Goal: Information Seeking & Learning: Learn about a topic

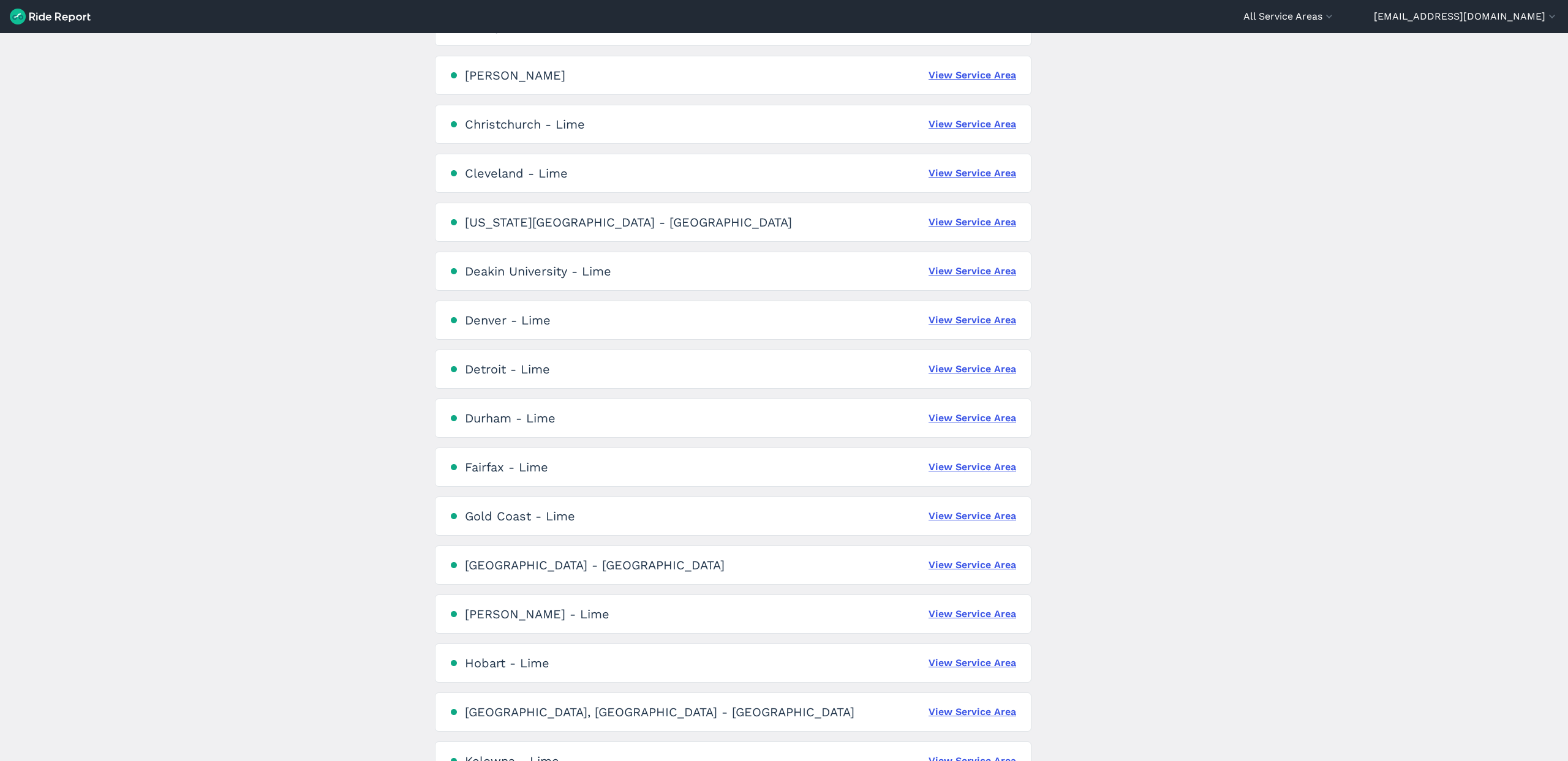
scroll to position [872, 0]
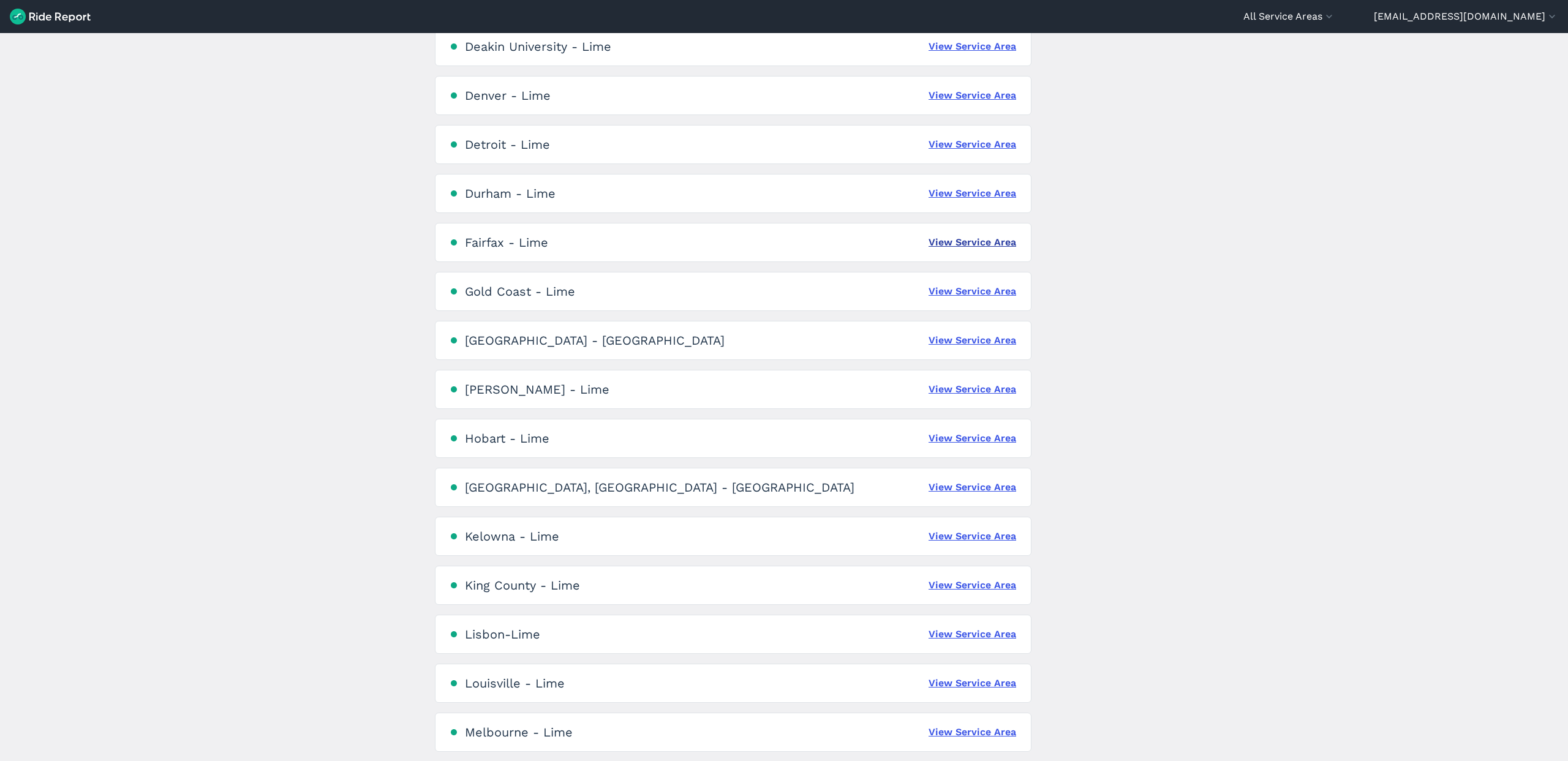
click at [950, 249] on link "View Service Area" at bounding box center [973, 242] width 88 height 15
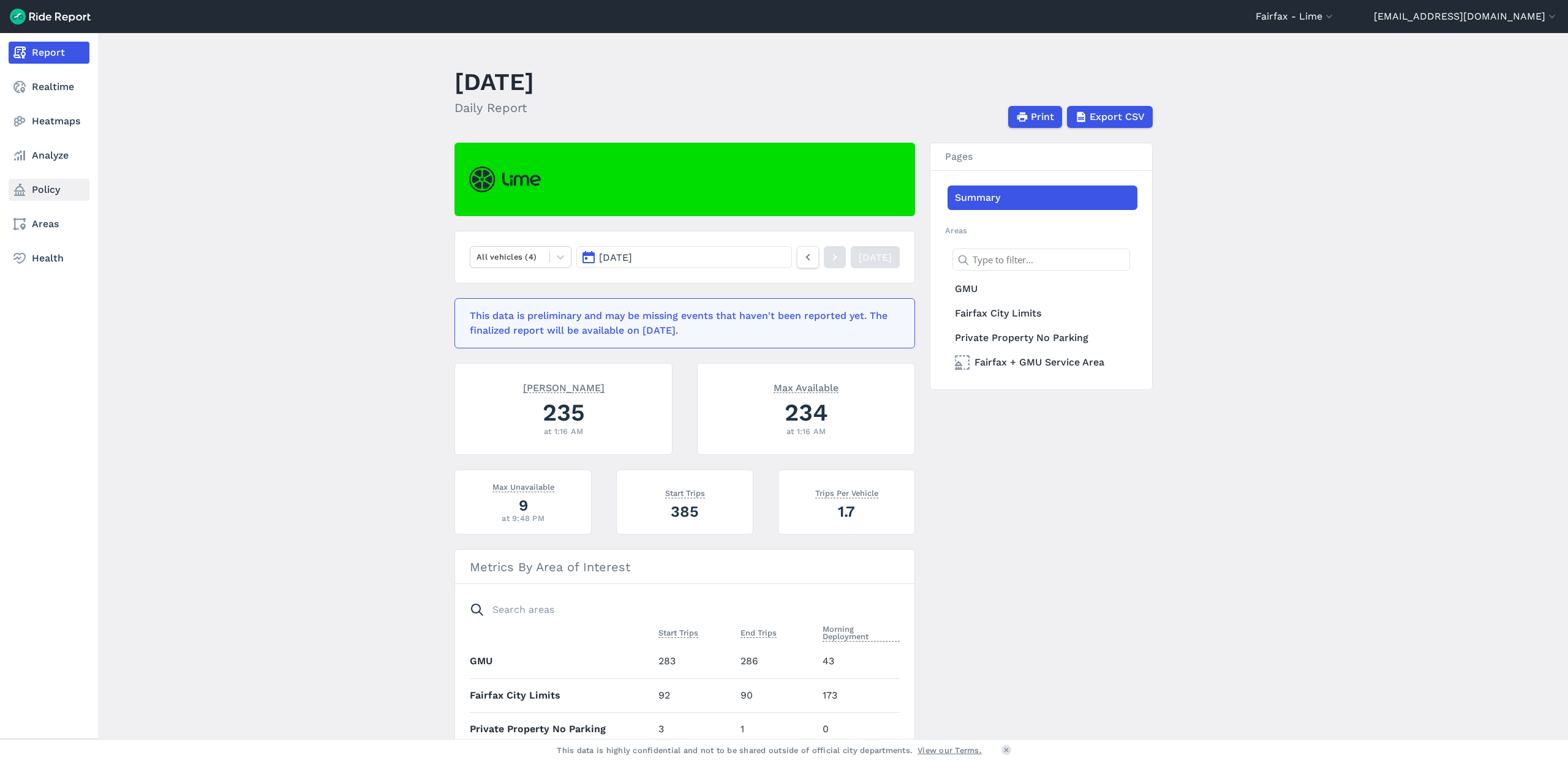
click at [30, 195] on link "Policy" at bounding box center [49, 190] width 81 height 22
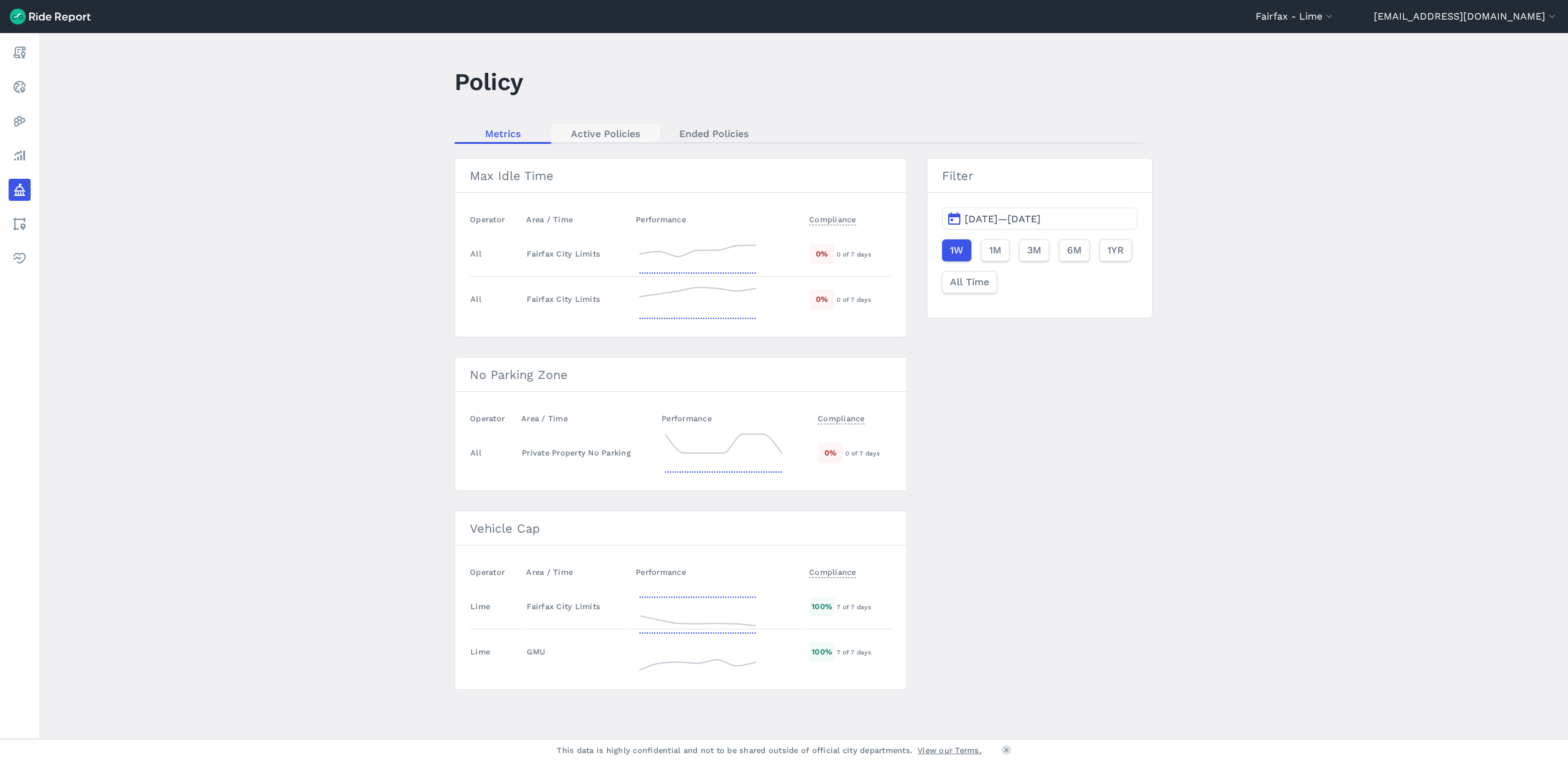
click at [609, 138] on link "Active Policies" at bounding box center [605, 133] width 109 height 18
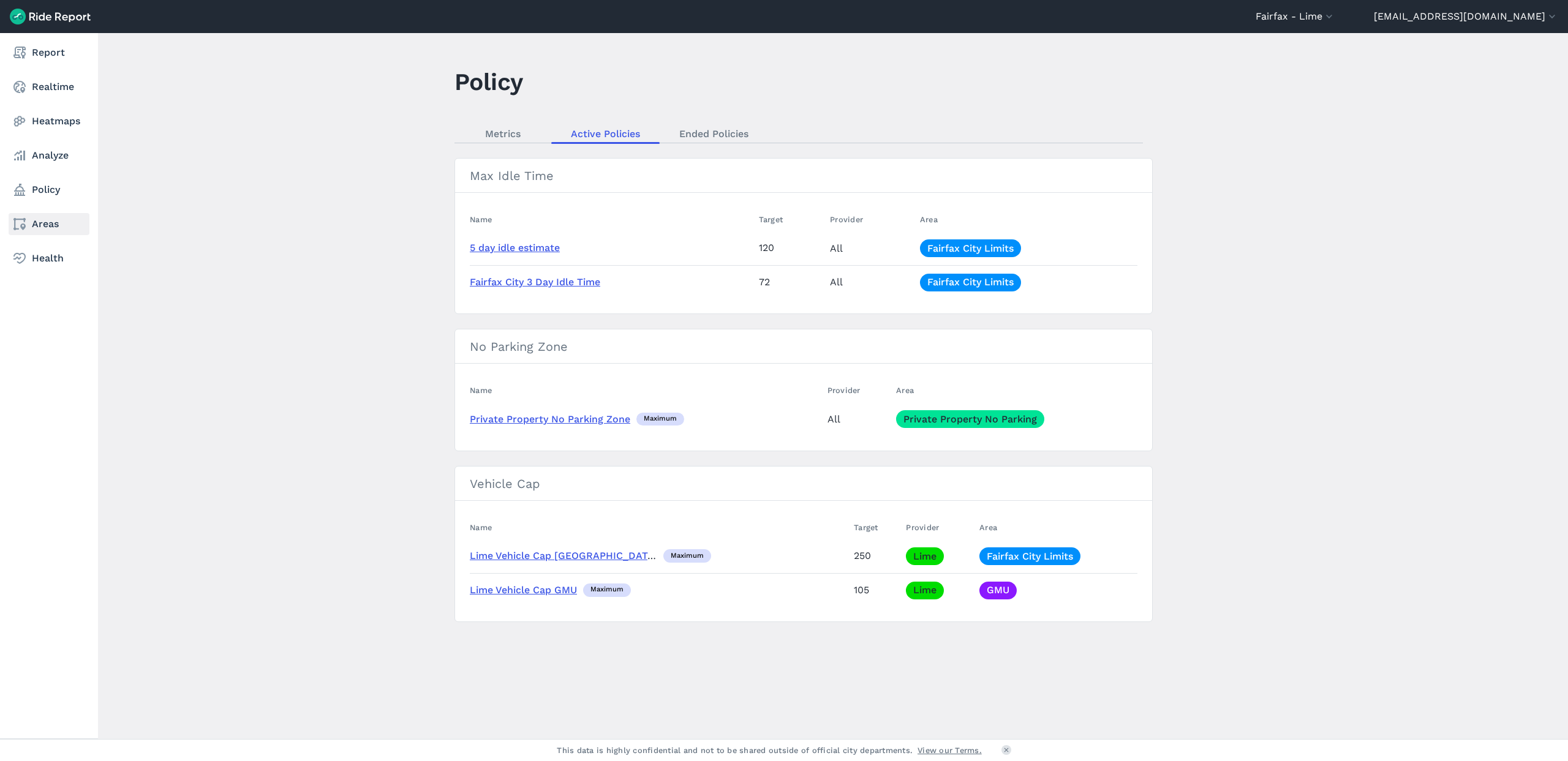
click at [48, 227] on link "Areas" at bounding box center [49, 224] width 81 height 22
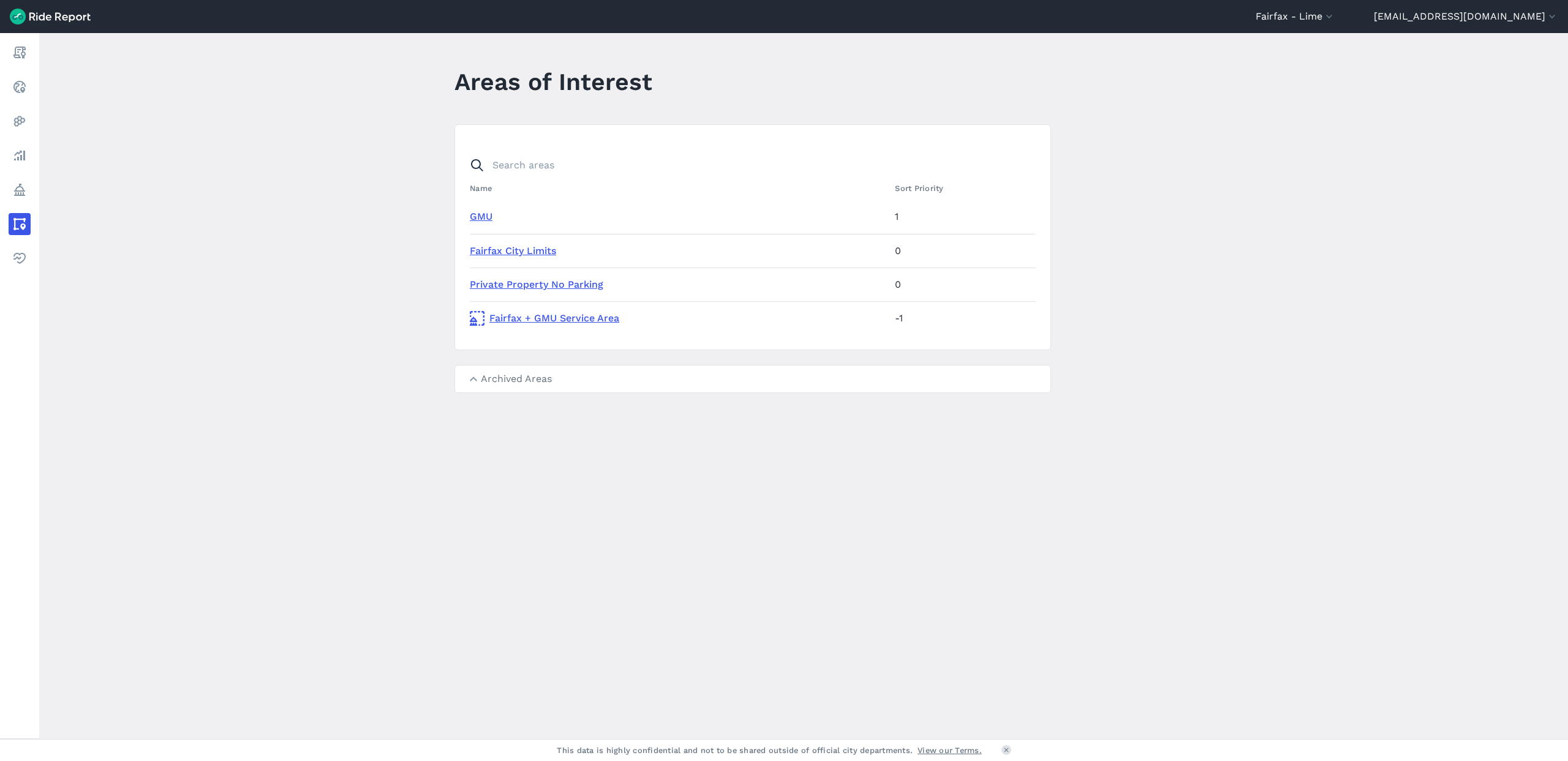
click at [486, 219] on link "GMU" at bounding box center [481, 216] width 23 height 11
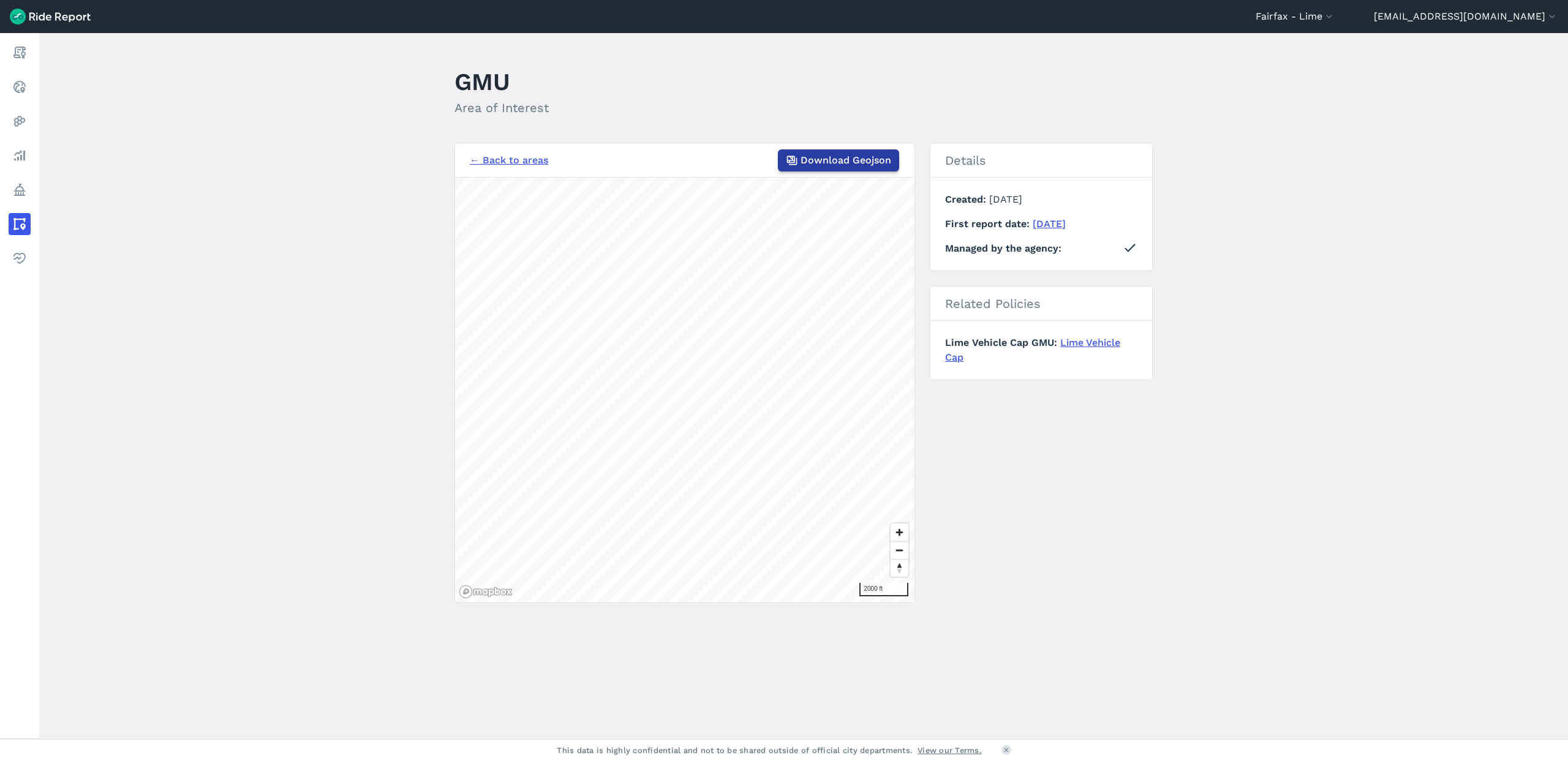
click at [830, 160] on span "Download Geojson" at bounding box center [846, 160] width 91 height 15
click at [1336, 17] on button "Fairfax - Lime" at bounding box center [1295, 17] width 80 height 15
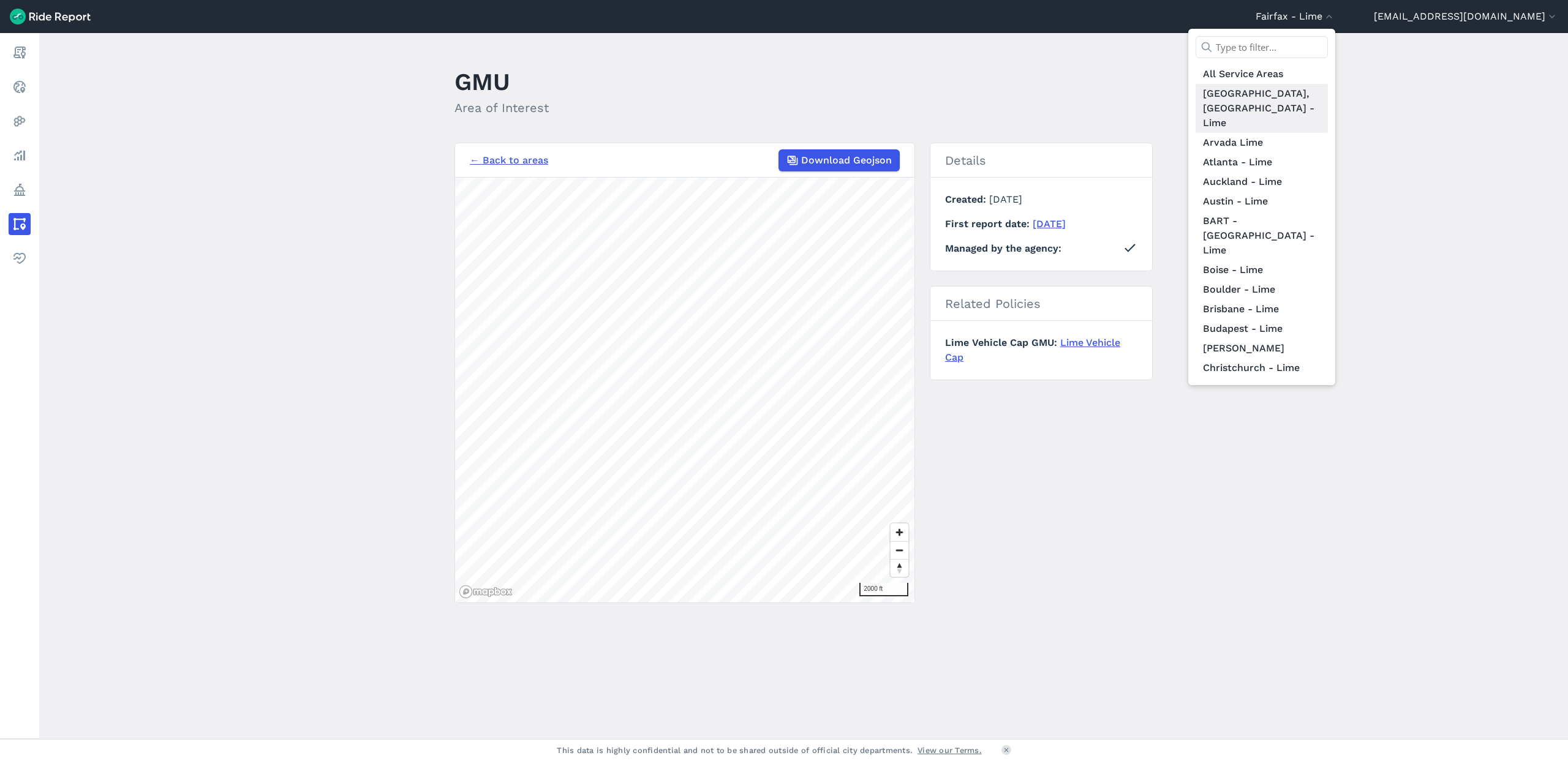
click at [1328, 99] on link "[GEOGRAPHIC_DATA], [GEOGRAPHIC_DATA] - Lime" at bounding box center [1262, 108] width 132 height 49
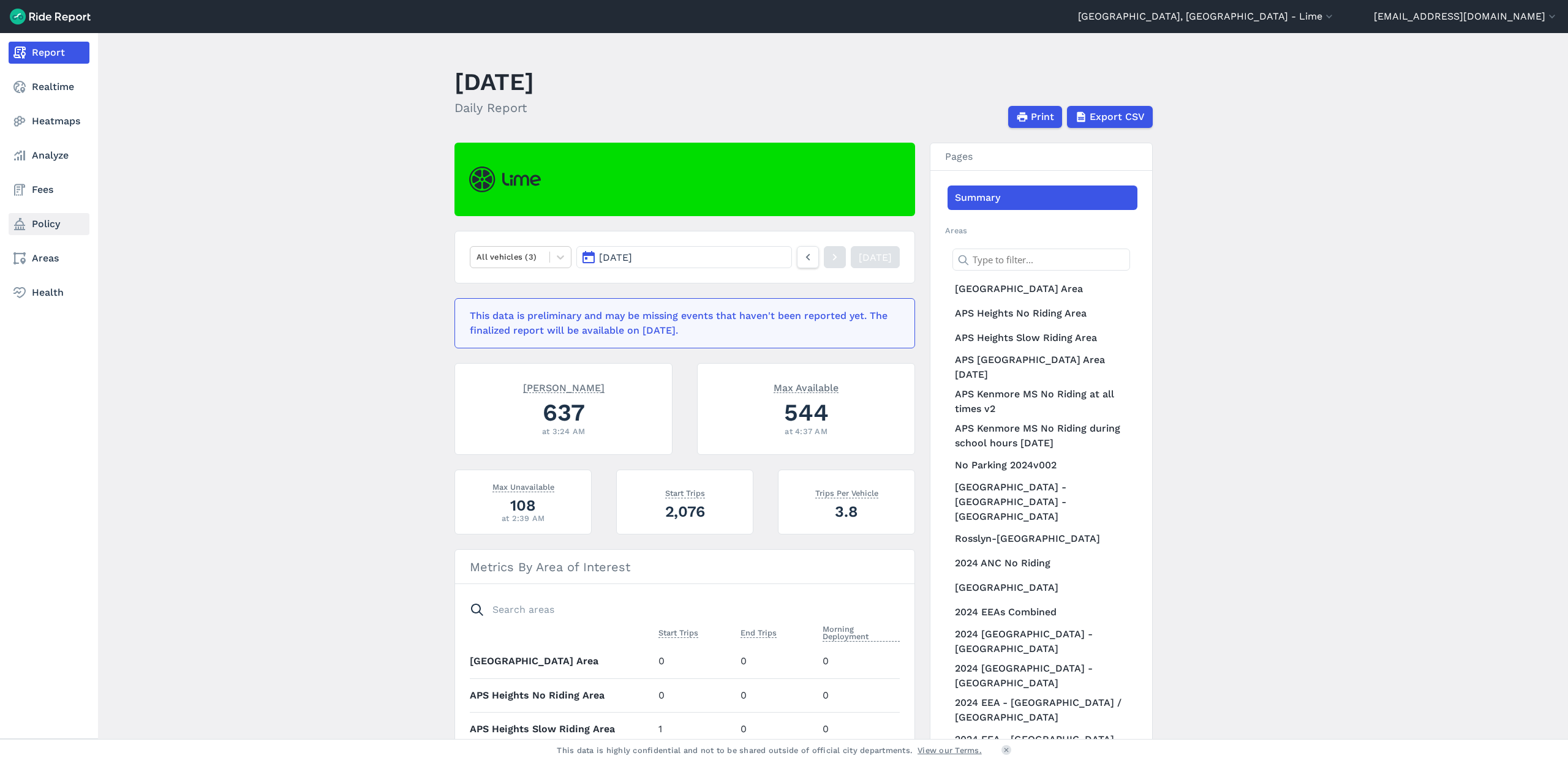
click at [47, 227] on link "Policy" at bounding box center [49, 224] width 81 height 22
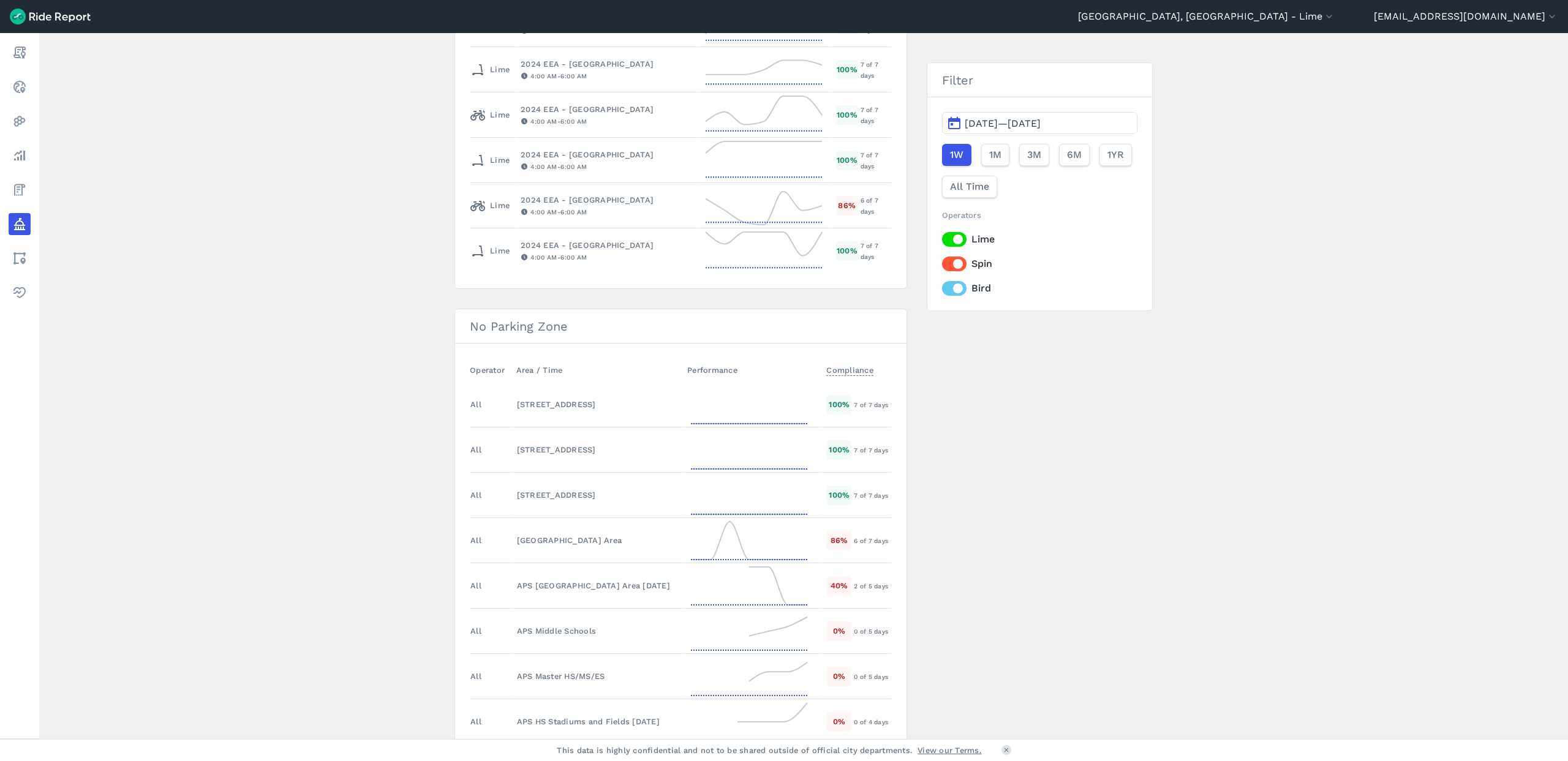
scroll to position [2025, 0]
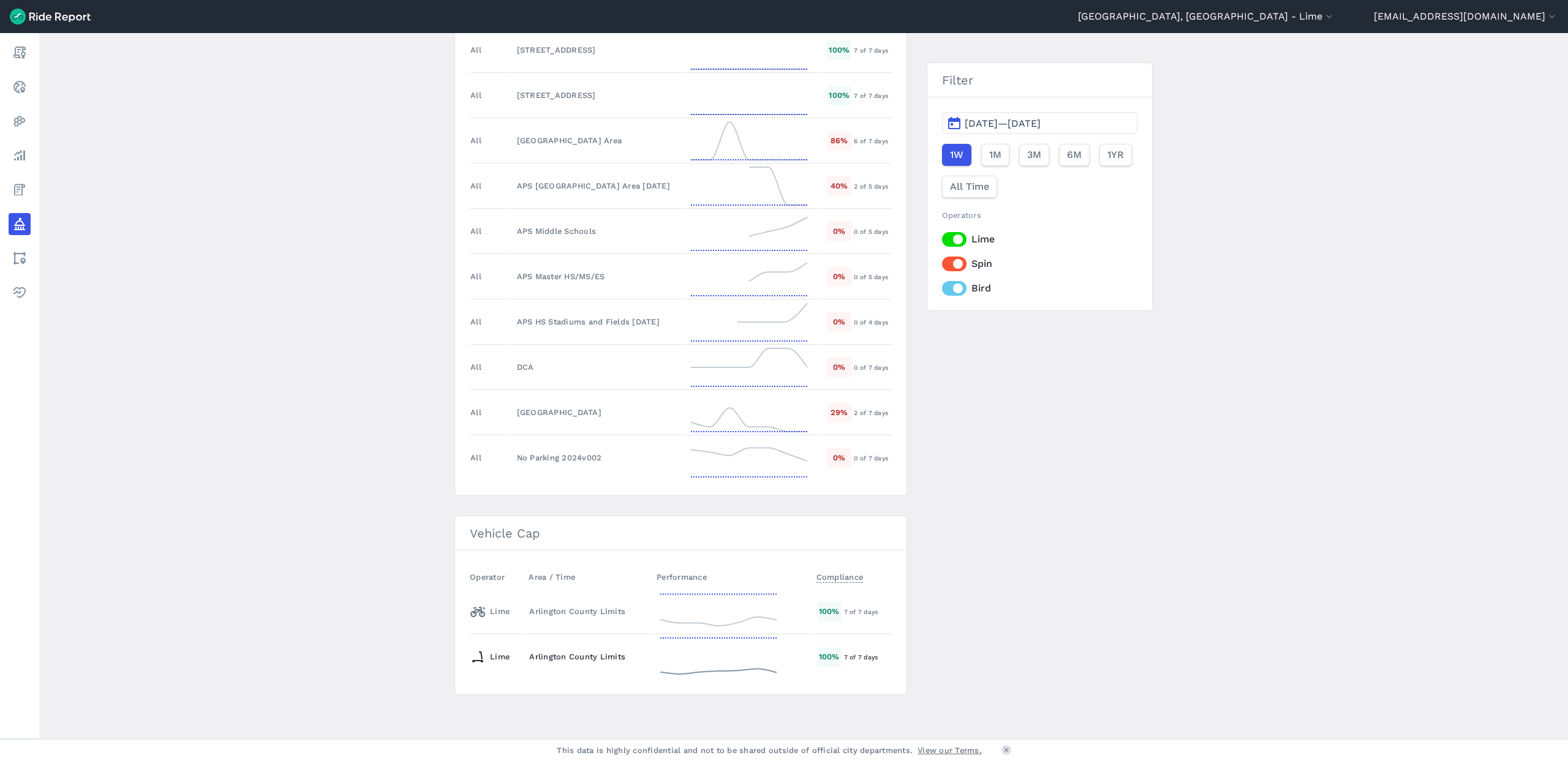
click at [611, 657] on div "Arlington County Limits" at bounding box center [588, 656] width 117 height 11
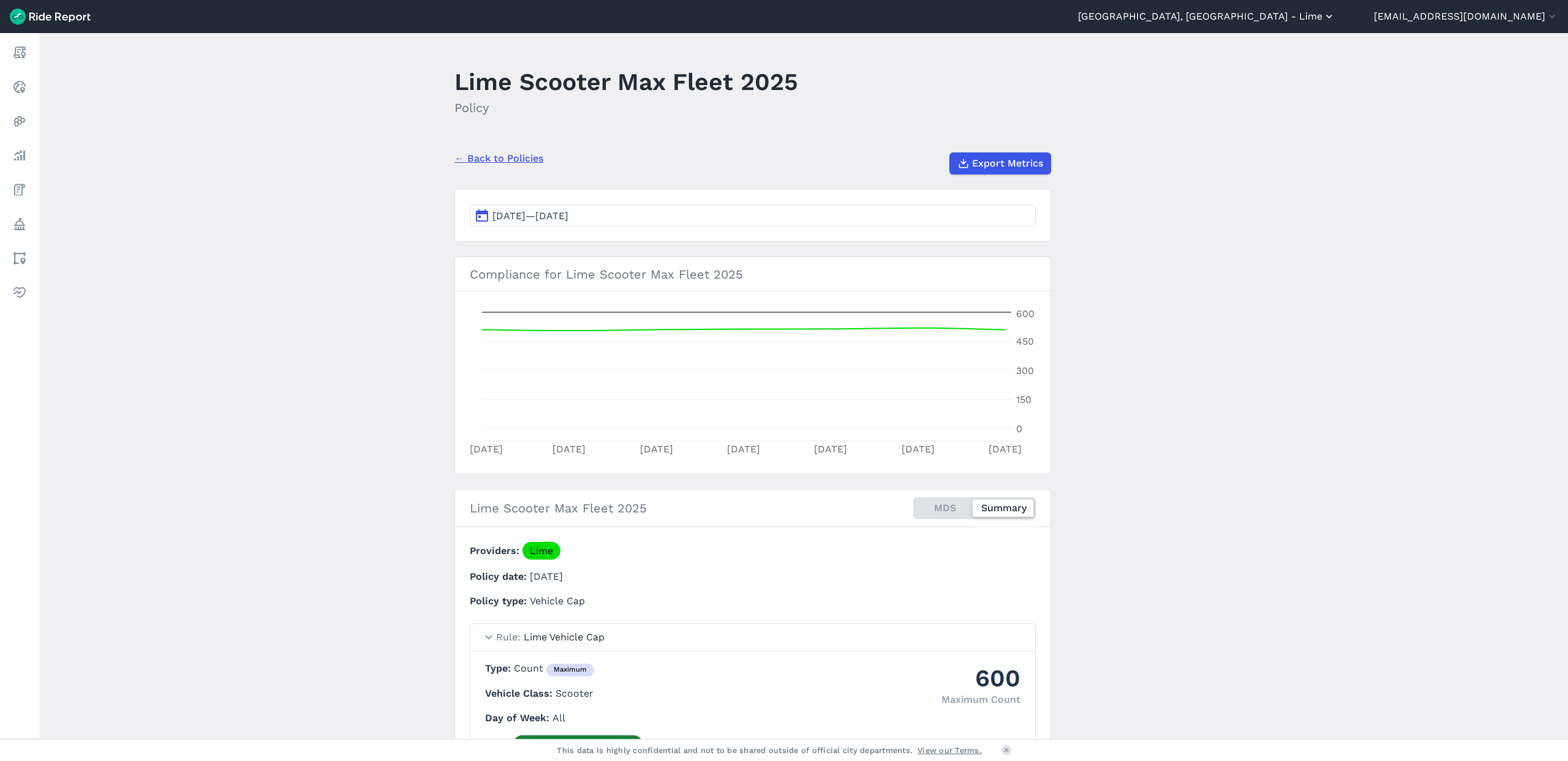
click at [1336, 17] on button "[GEOGRAPHIC_DATA], [GEOGRAPHIC_DATA] - Lime" at bounding box center [1206, 17] width 257 height 15
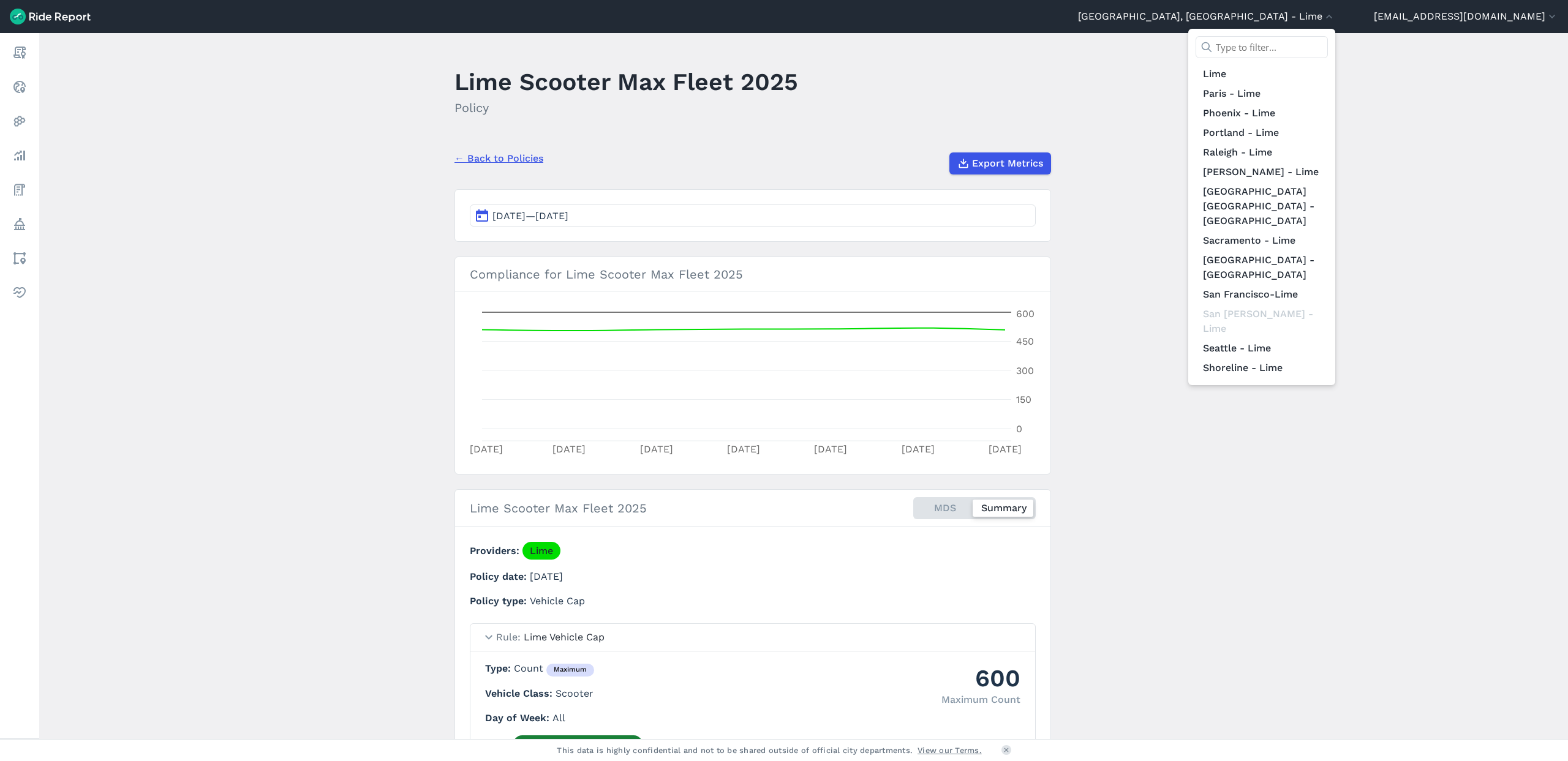
scroll to position [1107, 0]
click at [1309, 442] on link "[US_STATE] D.C. - Lime" at bounding box center [1262, 451] width 132 height 19
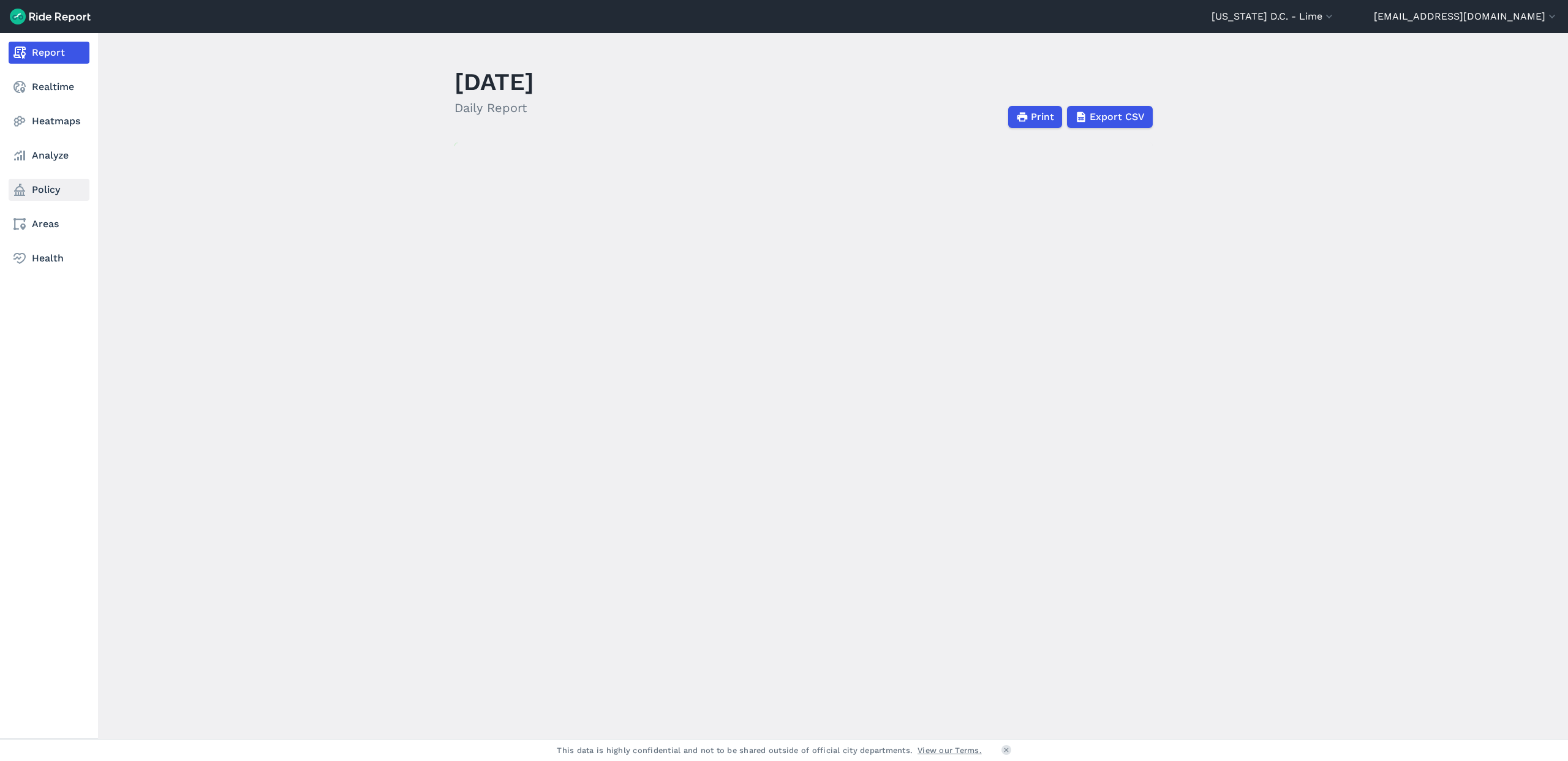
click at [31, 200] on link "Policy" at bounding box center [49, 190] width 81 height 22
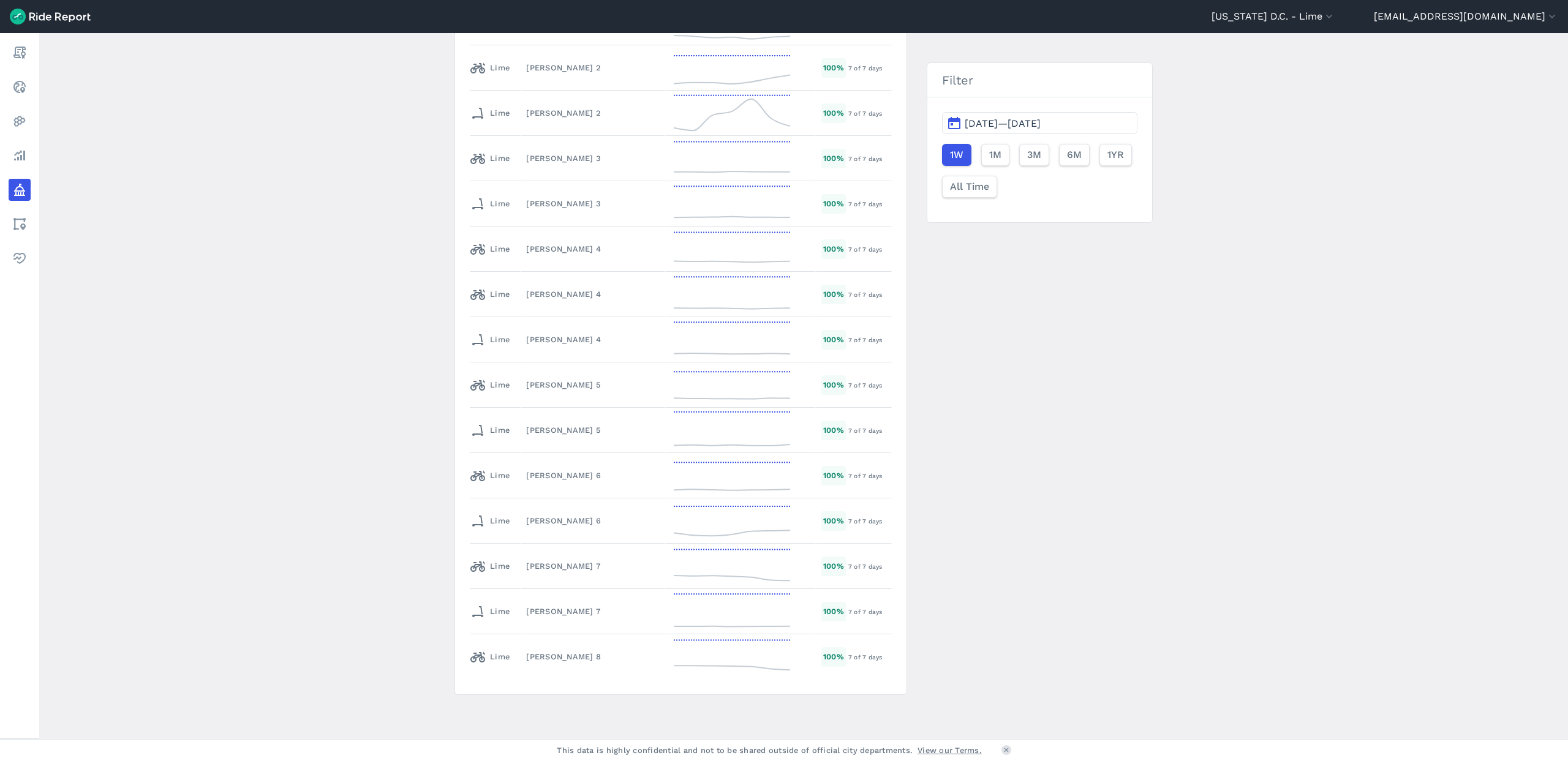
scroll to position [1941, 0]
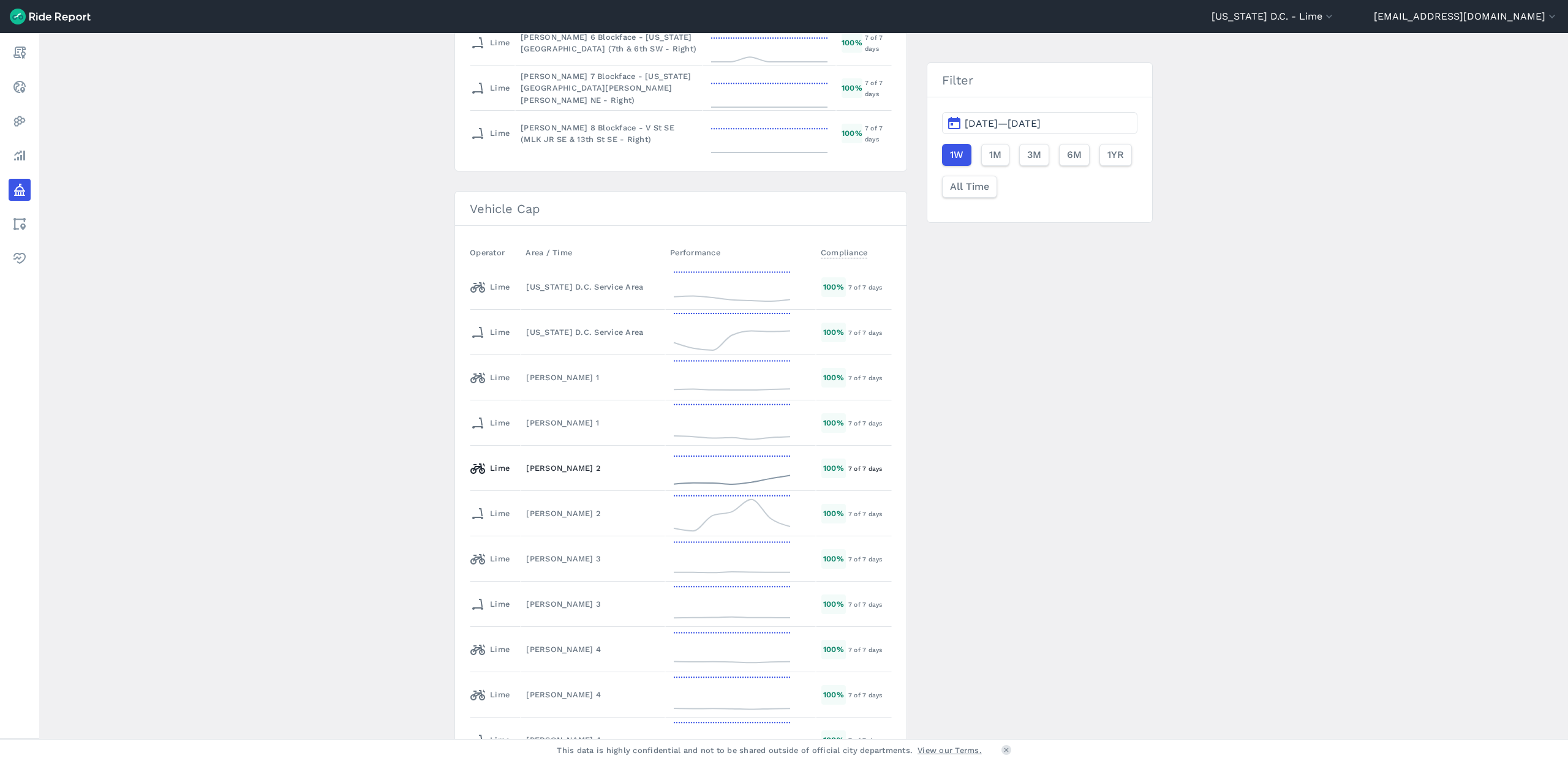
click at [579, 465] on div "[PERSON_NAME] 2" at bounding box center [593, 468] width 134 height 11
